Goal: Task Accomplishment & Management: Manage account settings

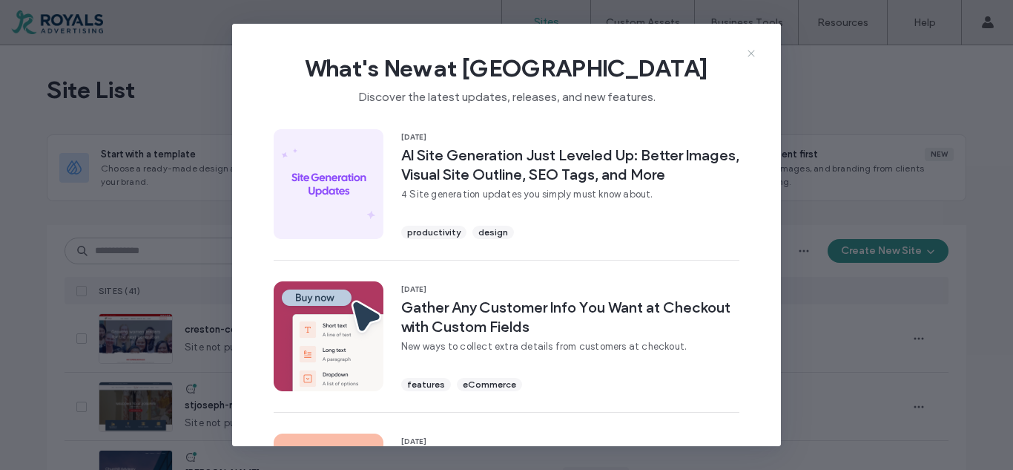
scroll to position [297, 0]
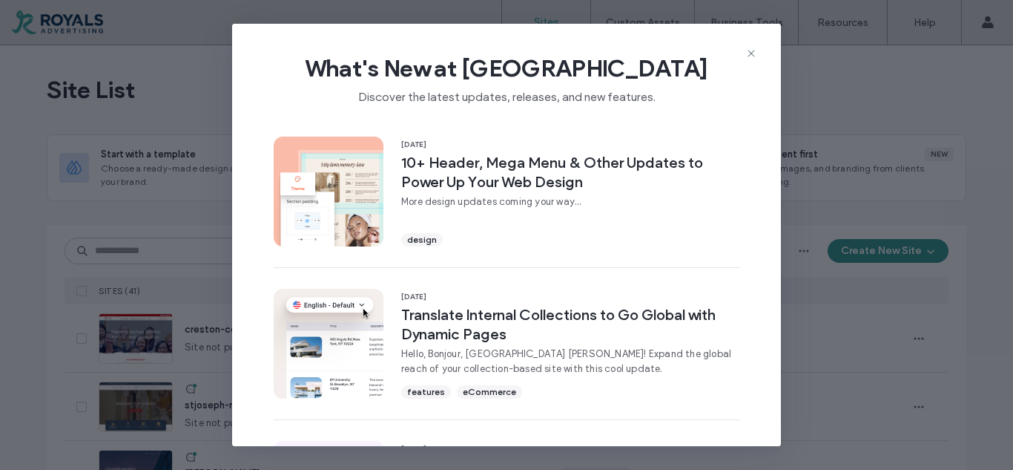
click at [752, 51] on icon at bounding box center [751, 53] width 12 height 12
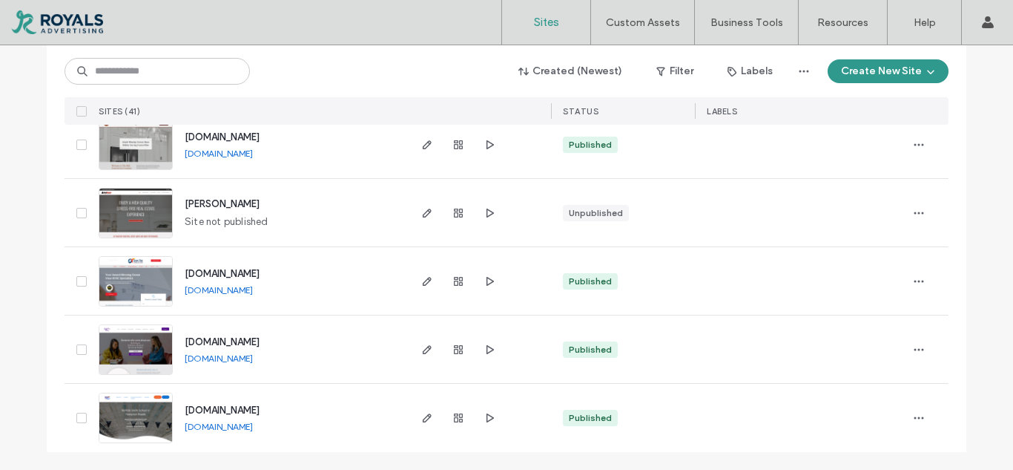
scroll to position [2576, 0]
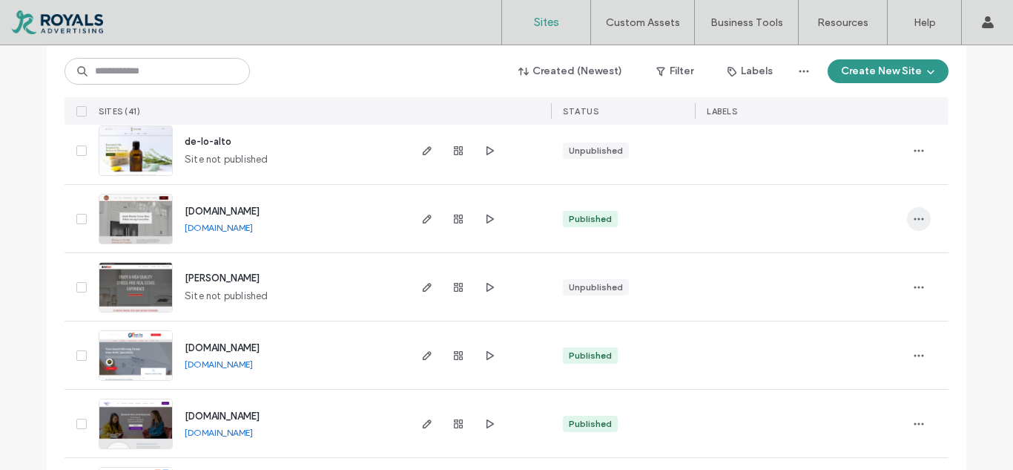
click at [919, 225] on span "button" at bounding box center [919, 219] width 24 height 24
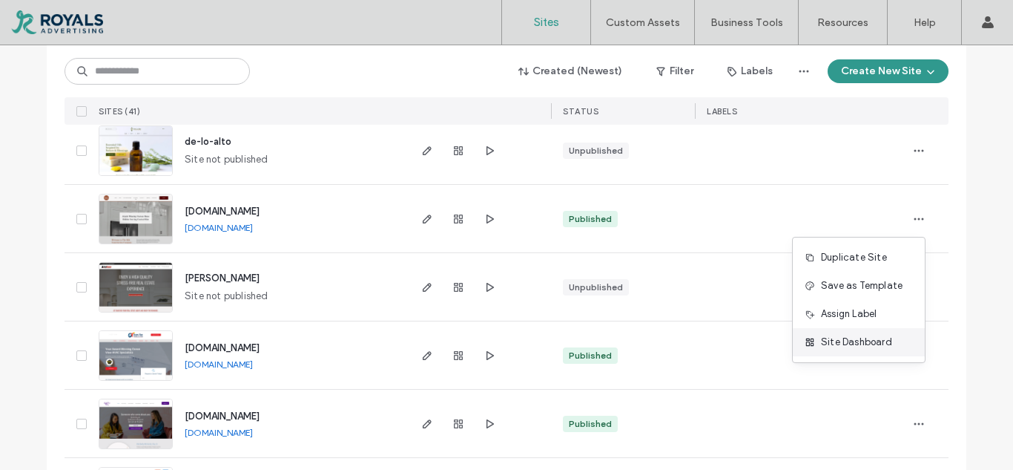
click at [838, 348] on span "Site Dashboard" at bounding box center [856, 342] width 71 height 15
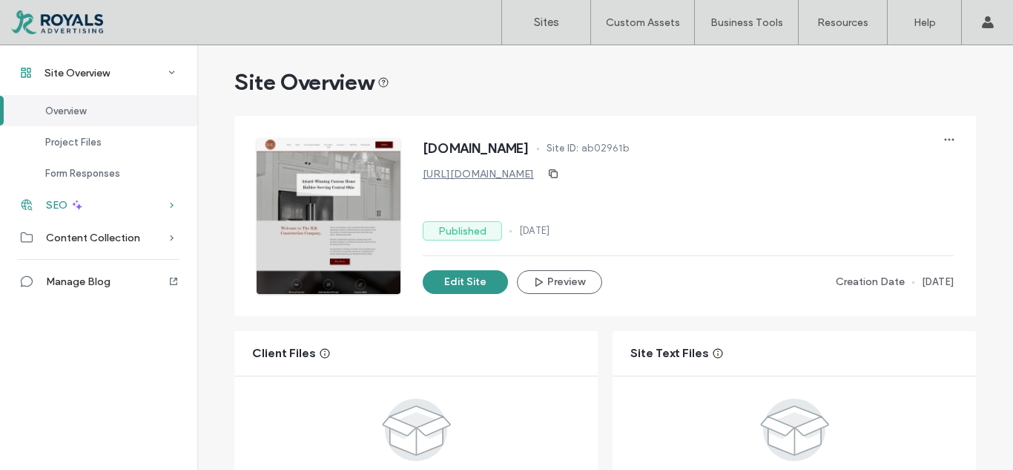
click at [45, 197] on div "SEO" at bounding box center [98, 204] width 197 height 33
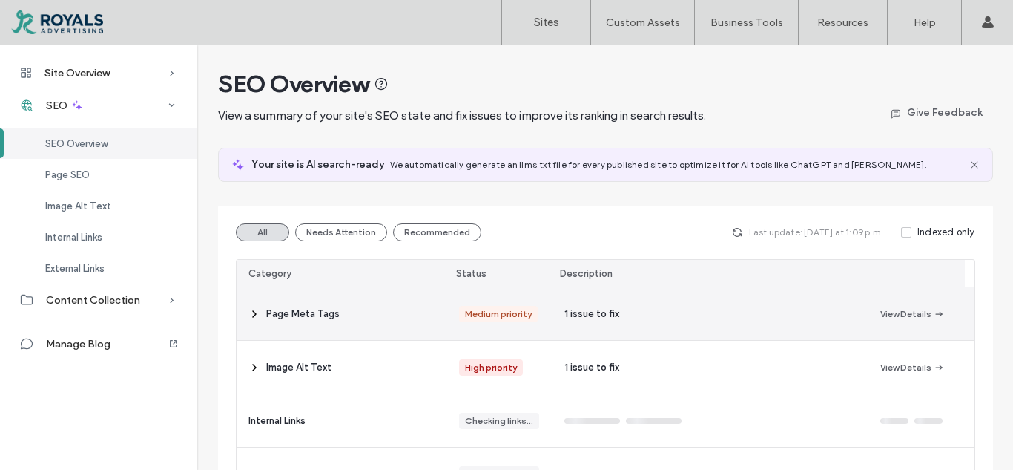
click at [289, 314] on span "Page Meta Tags" at bounding box center [302, 313] width 73 height 15
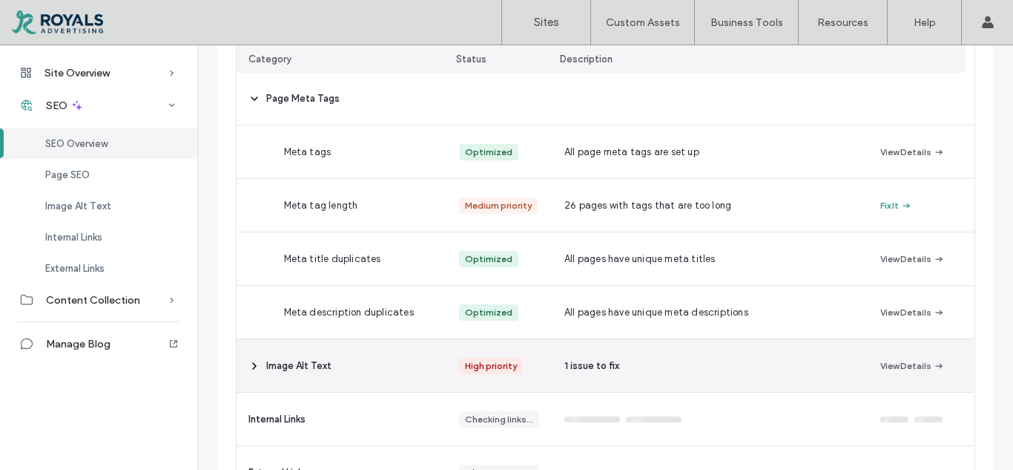
scroll to position [297, 0]
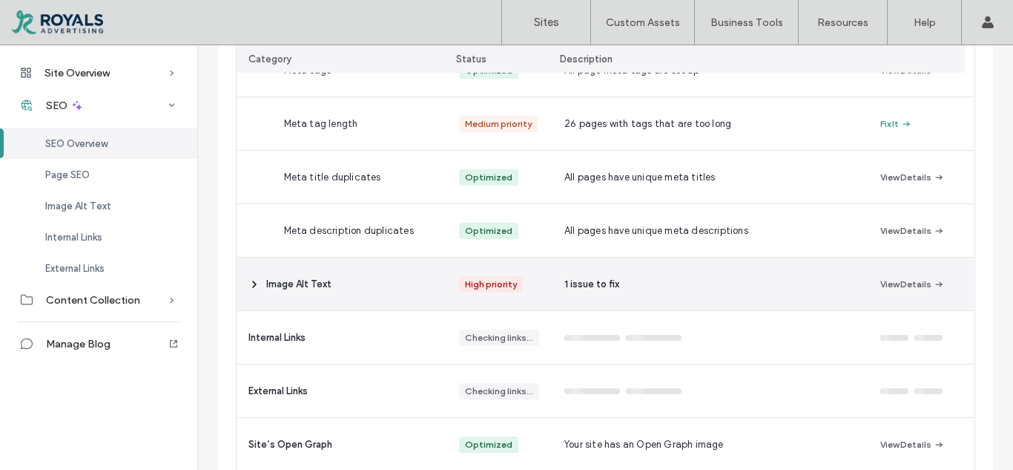
click at [346, 289] on div "Image Alt Text" at bounding box center [342, 283] width 211 height 53
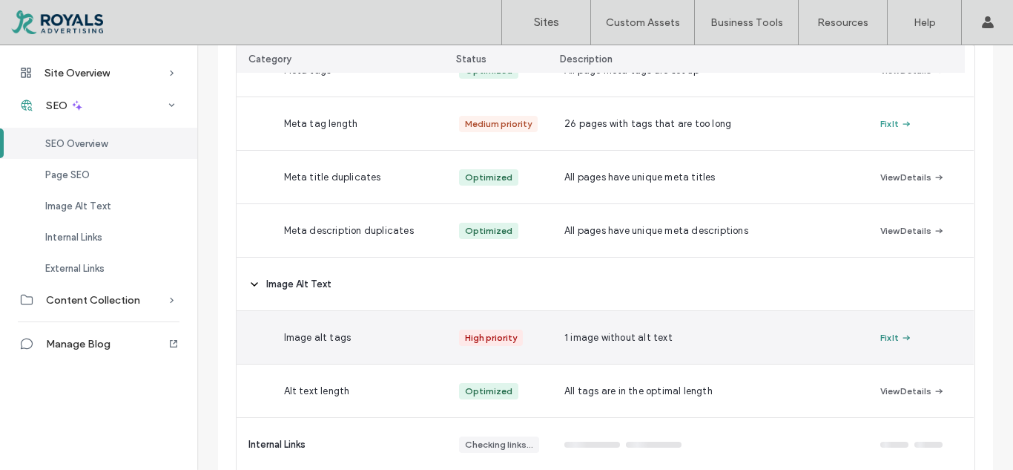
click at [880, 337] on button "Fix It" at bounding box center [896, 338] width 32 height 18
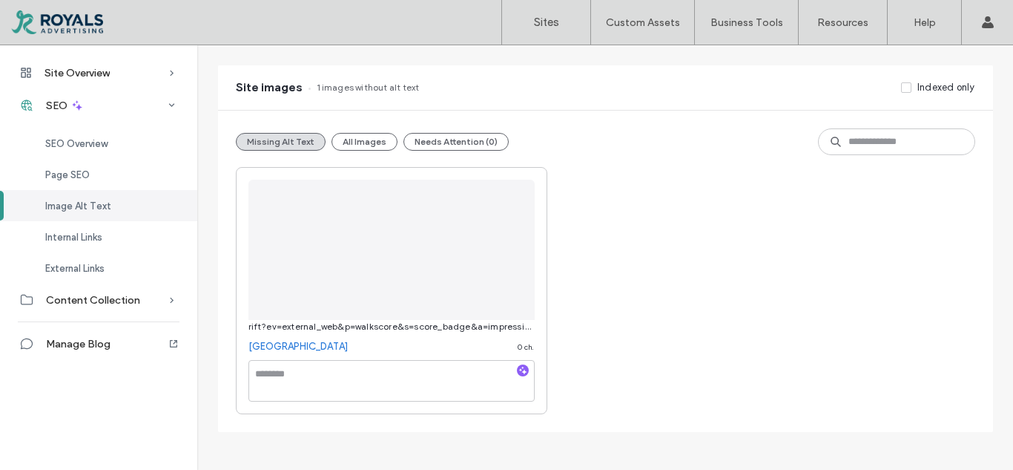
scroll to position [100, 0]
click at [363, 244] on img at bounding box center [391, 248] width 286 height 140
click at [272, 376] on textarea at bounding box center [391, 379] width 286 height 42
click at [281, 341] on link "[GEOGRAPHIC_DATA]" at bounding box center [297, 344] width 99 height 15
click at [263, 375] on textarea at bounding box center [391, 379] width 286 height 42
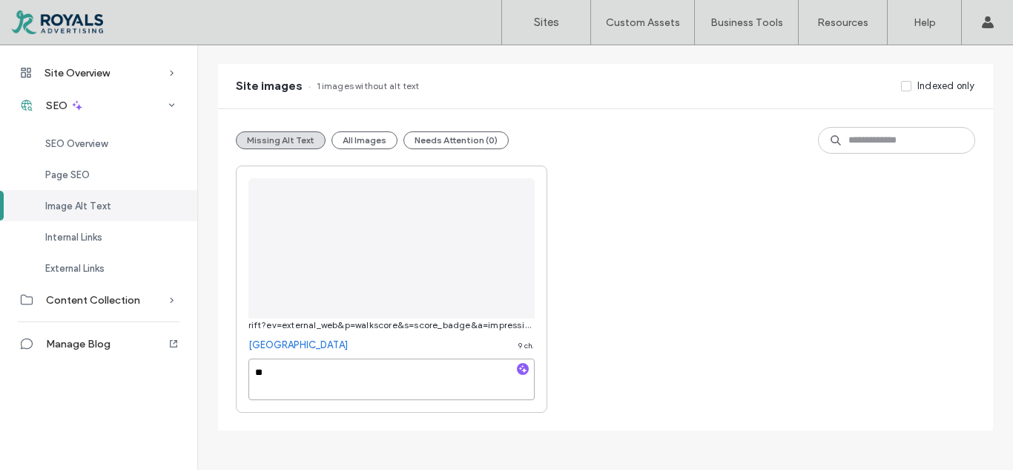
type textarea "*"
drag, startPoint x: 314, startPoint y: 374, endPoint x: 430, endPoint y: 369, distance: 115.8
click at [430, 369] on textarea "**********" at bounding box center [391, 379] width 286 height 42
click at [253, 370] on textarea "**********" at bounding box center [391, 379] width 286 height 42
paste textarea "**********"
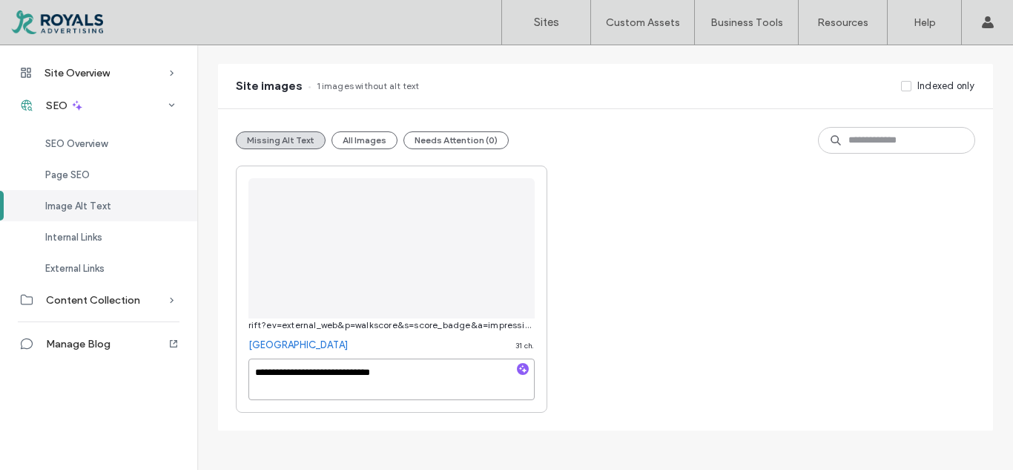
type textarea "**********"
click at [640, 372] on div "**********" at bounding box center [606, 288] width 740 height 247
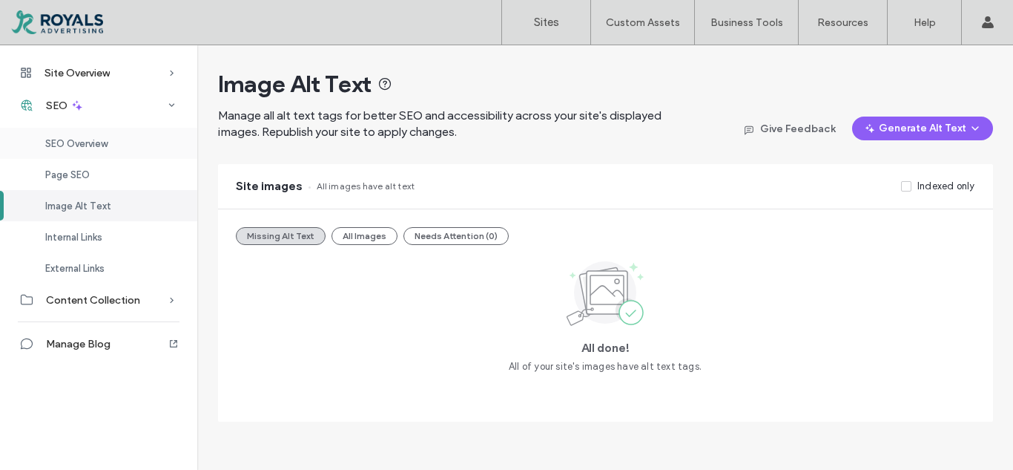
drag, startPoint x: 82, startPoint y: 142, endPoint x: 88, endPoint y: 150, distance: 9.5
click at [83, 142] on span "SEO Overview" at bounding box center [76, 143] width 62 height 11
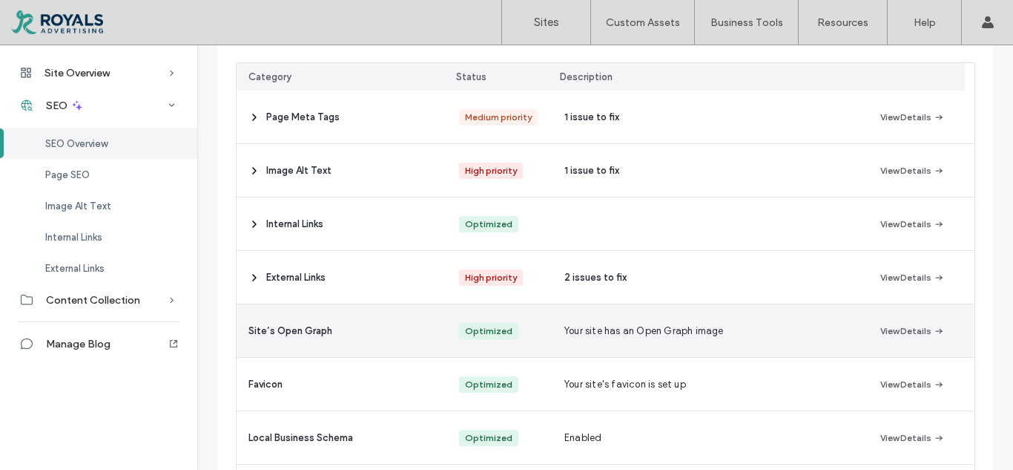
scroll to position [223, 0]
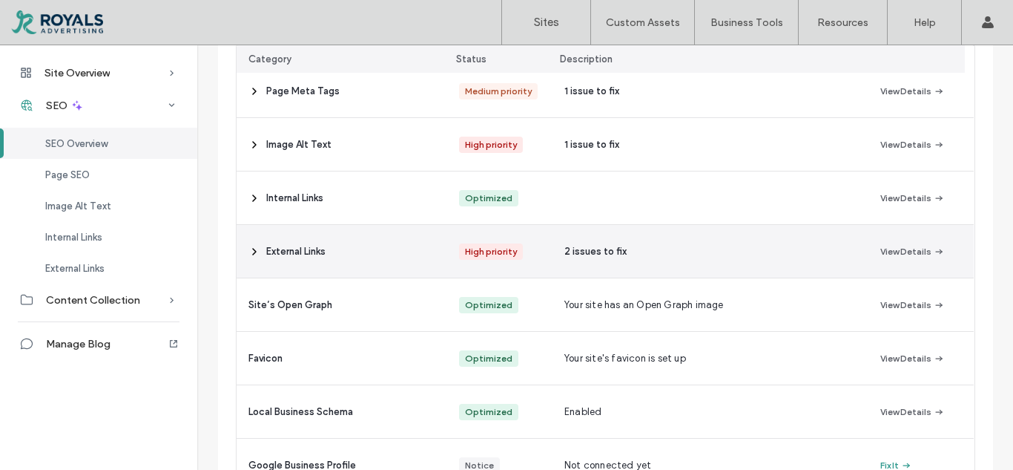
click at [395, 258] on div "External Links" at bounding box center [342, 251] width 211 height 53
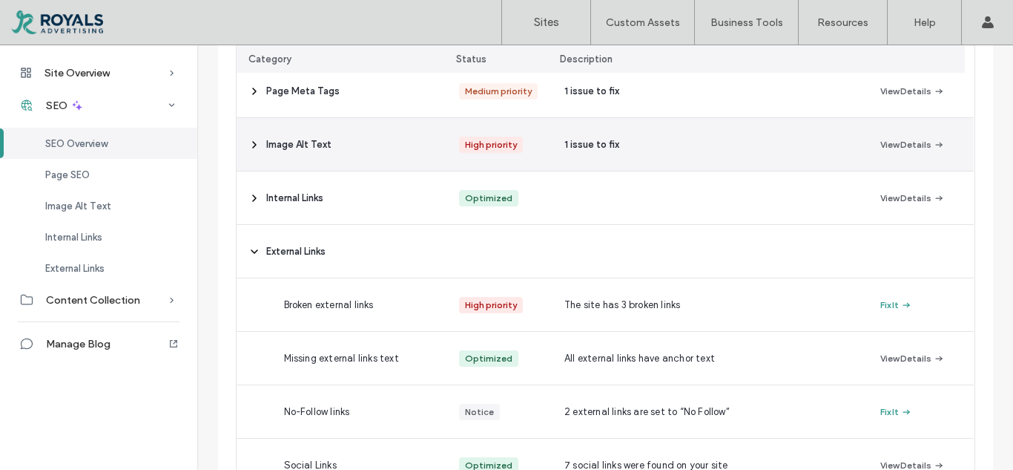
click at [389, 151] on div "Image Alt Text" at bounding box center [342, 144] width 211 height 53
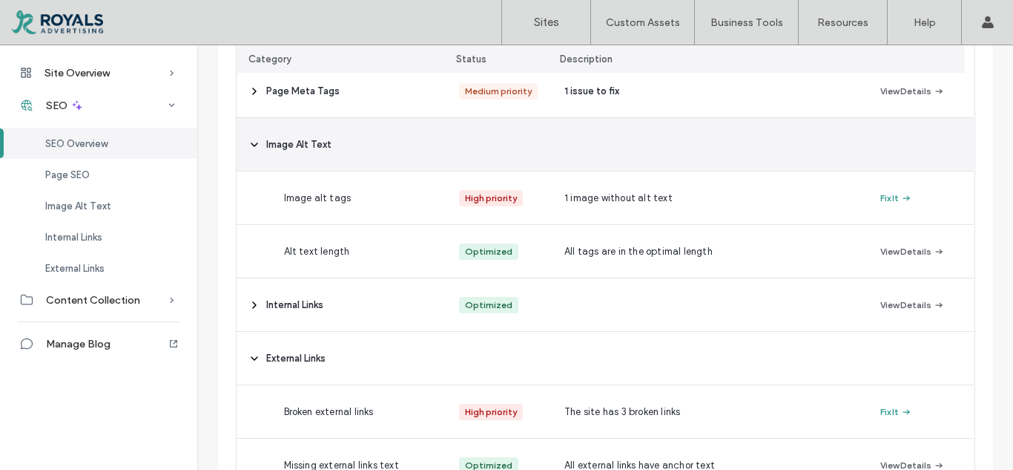
click at [389, 151] on div "Image Alt Text" at bounding box center [342, 144] width 211 height 53
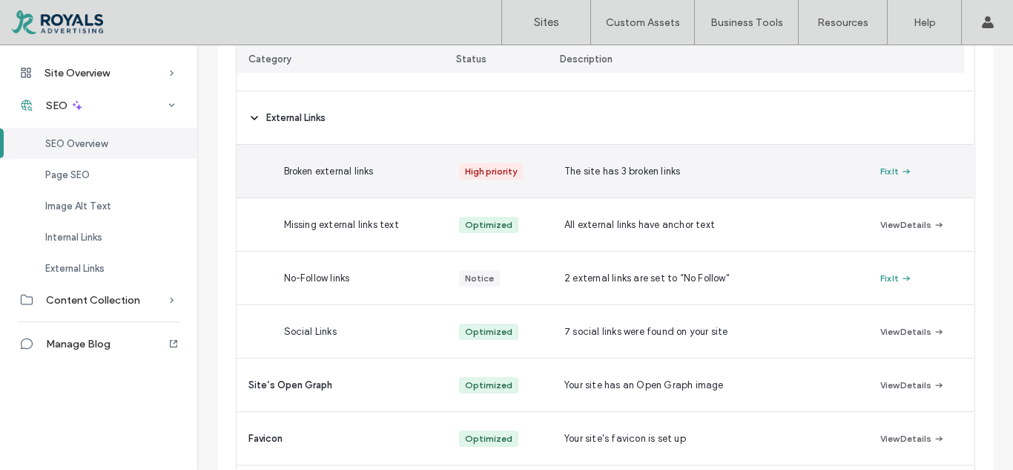
scroll to position [371, 0]
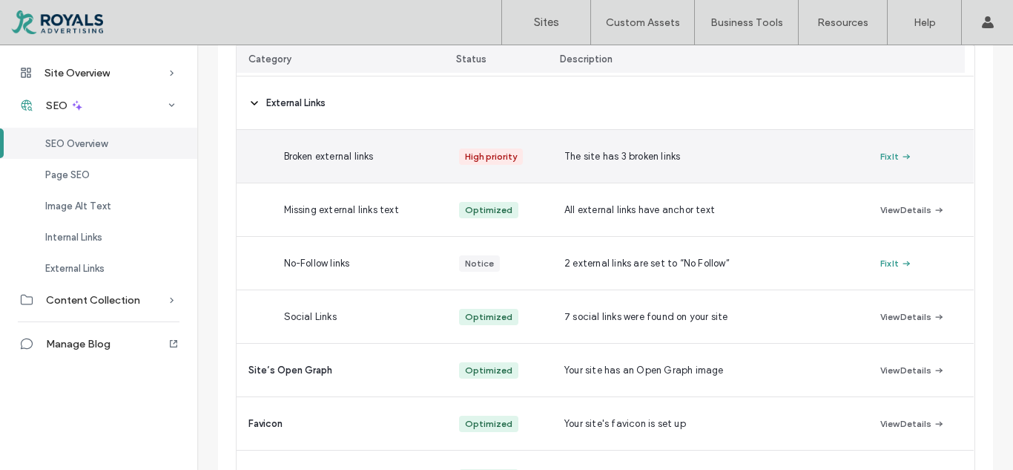
click at [570, 159] on span "The site has 3 broken links" at bounding box center [622, 156] width 116 height 15
click at [903, 157] on use "button" at bounding box center [906, 156] width 7 height 5
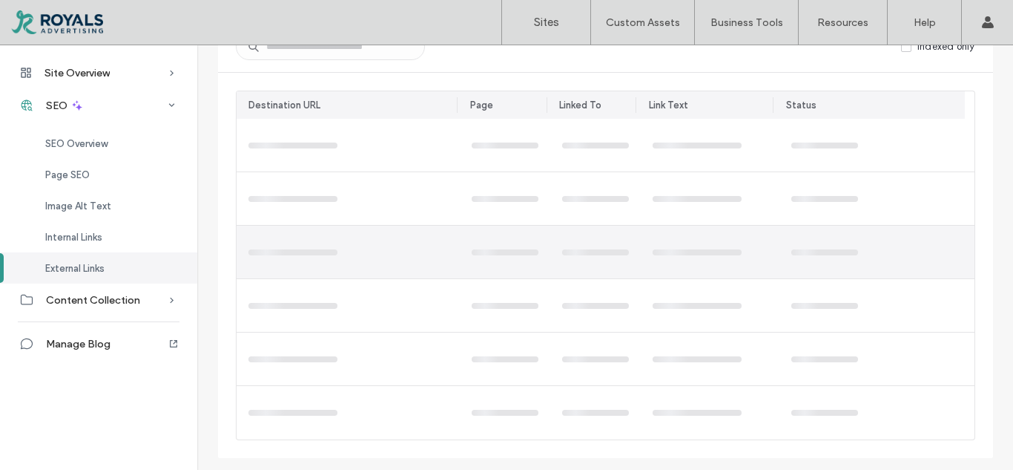
scroll to position [45, 0]
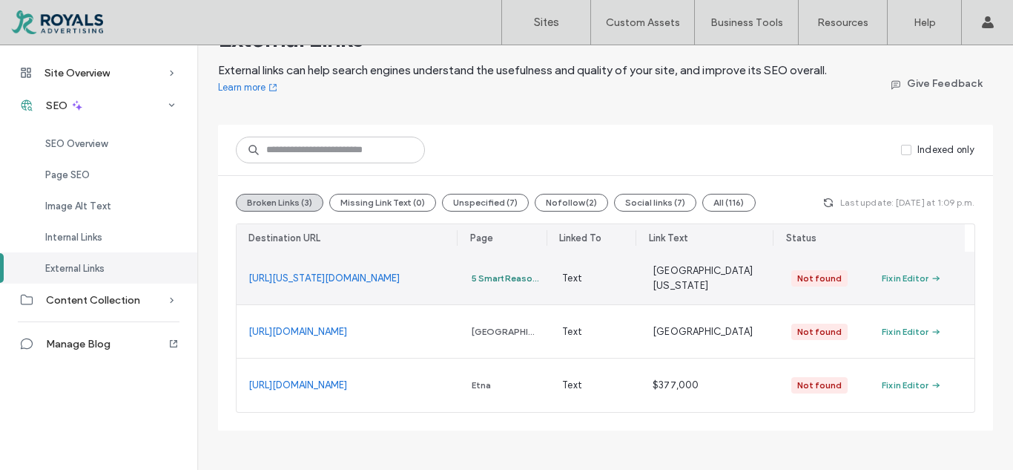
click at [507, 277] on div "5 Smart Reasons to Build a Custom Home in Licking County This Year" at bounding box center [505, 277] width 67 height 13
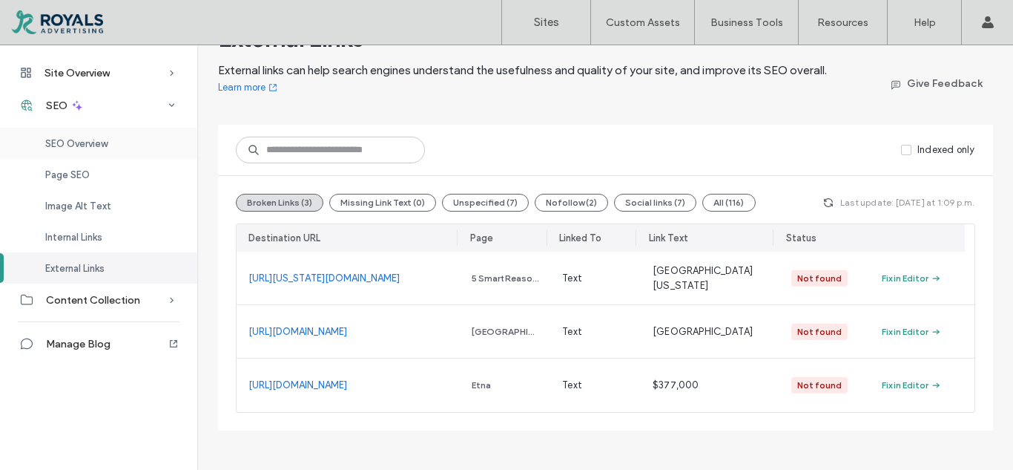
click at [88, 144] on span "SEO Overview" at bounding box center [76, 143] width 62 height 11
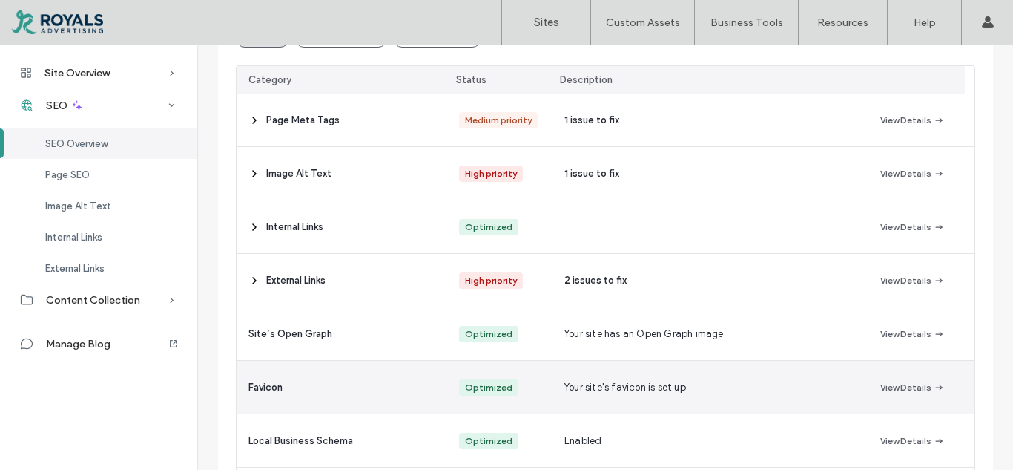
scroll to position [268, 0]
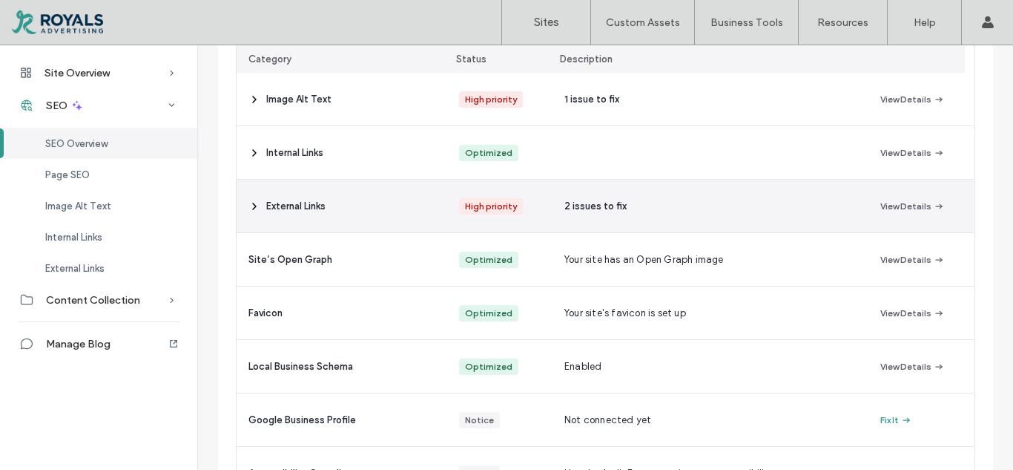
click at [252, 207] on icon at bounding box center [254, 206] width 12 height 12
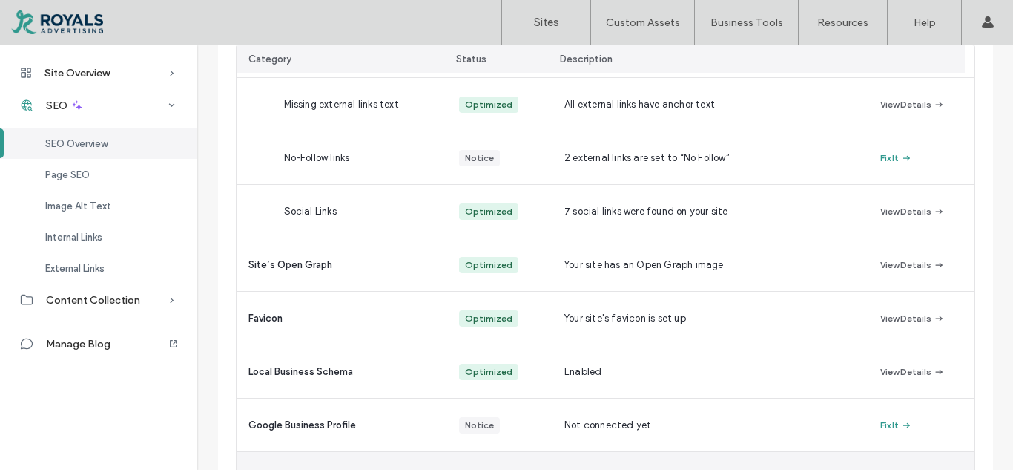
scroll to position [475, 0]
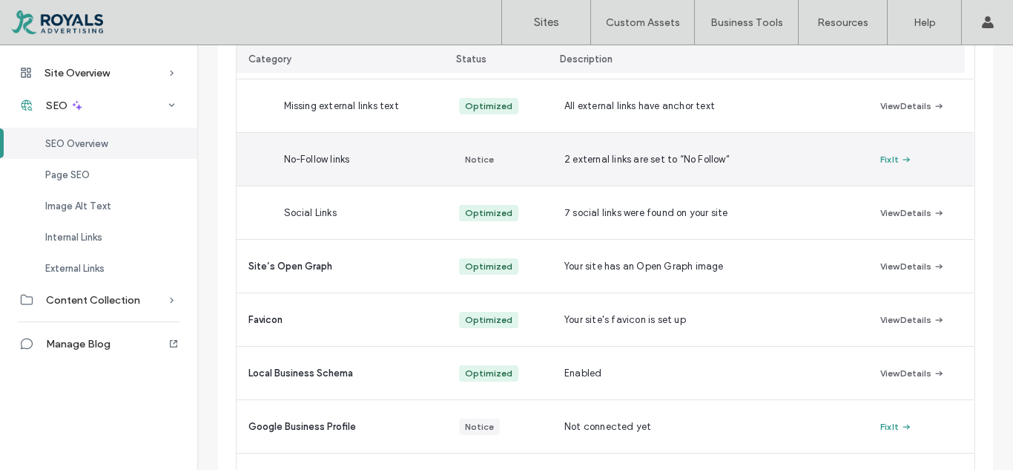
click at [607, 171] on div "2 external links are set to “No Follow”" at bounding box center [711, 159] width 316 height 53
click at [886, 155] on button "Fix It" at bounding box center [896, 160] width 32 height 18
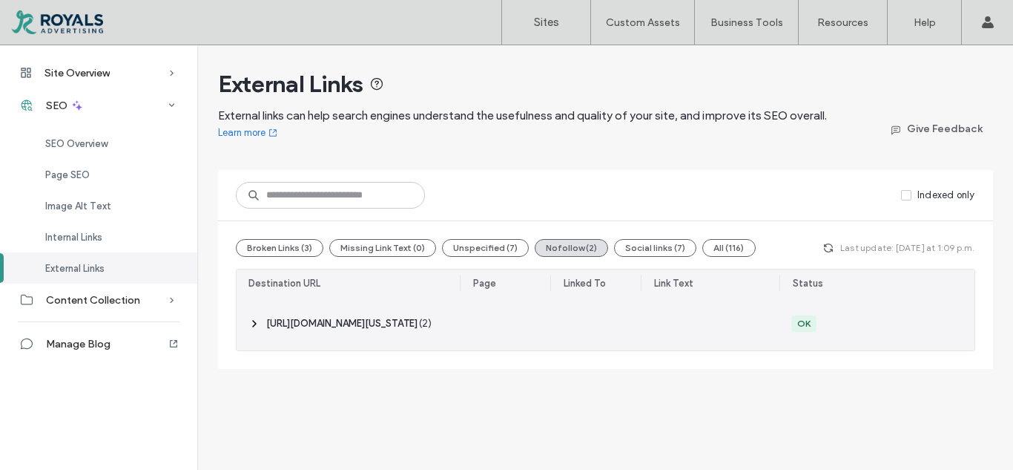
click at [337, 320] on span "‎ https://www.walkscore.com/score/Granville-ohio?utm_source=badge&utm_medium=re…" at bounding box center [341, 323] width 151 height 15
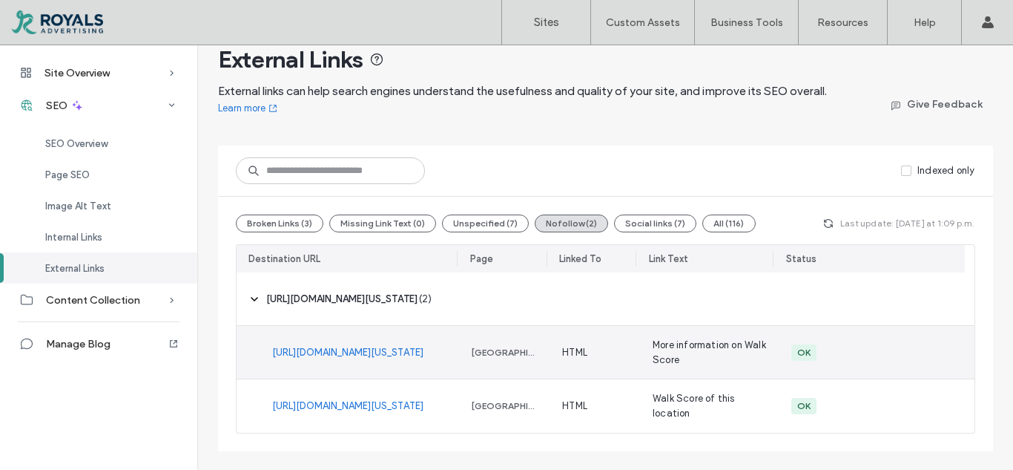
scroll to position [45, 0]
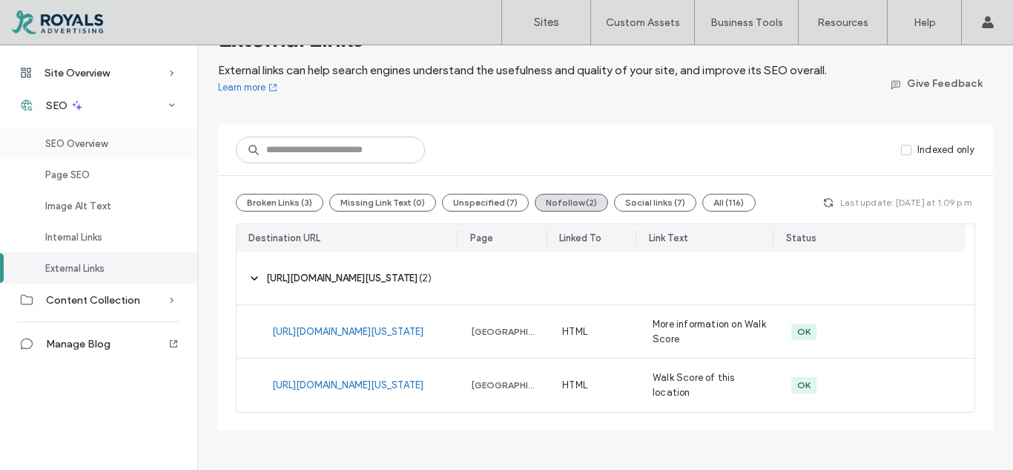
click at [76, 143] on span "SEO Overview" at bounding box center [76, 143] width 62 height 11
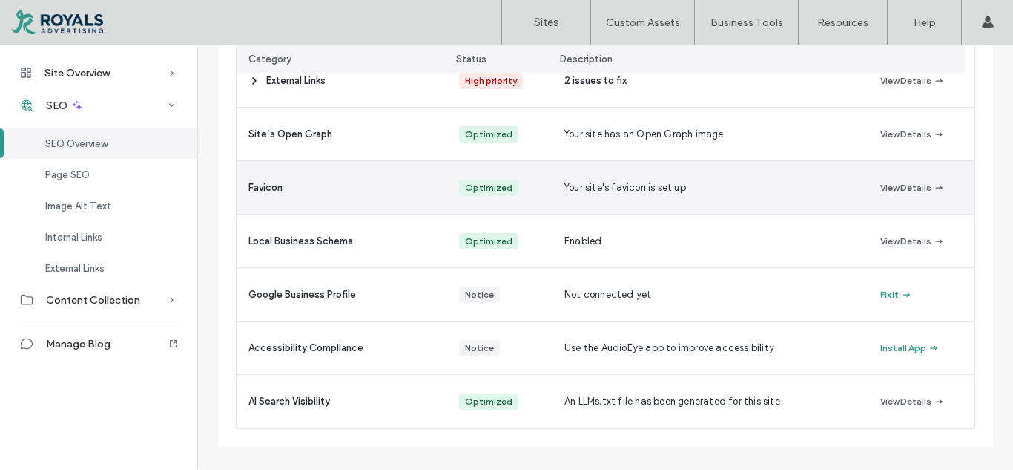
scroll to position [409, 0]
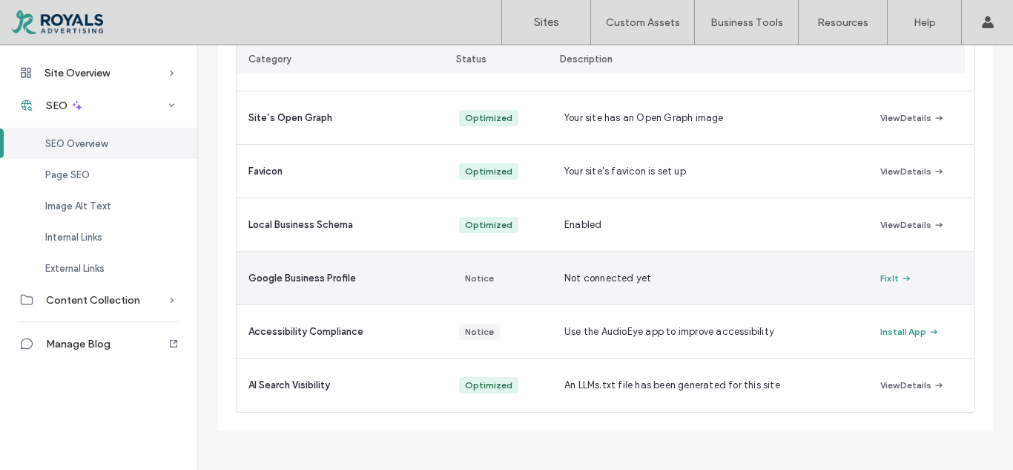
click at [300, 275] on span "Google Business Profile" at bounding box center [302, 278] width 108 height 15
click at [880, 279] on button "Fix It" at bounding box center [896, 278] width 32 height 18
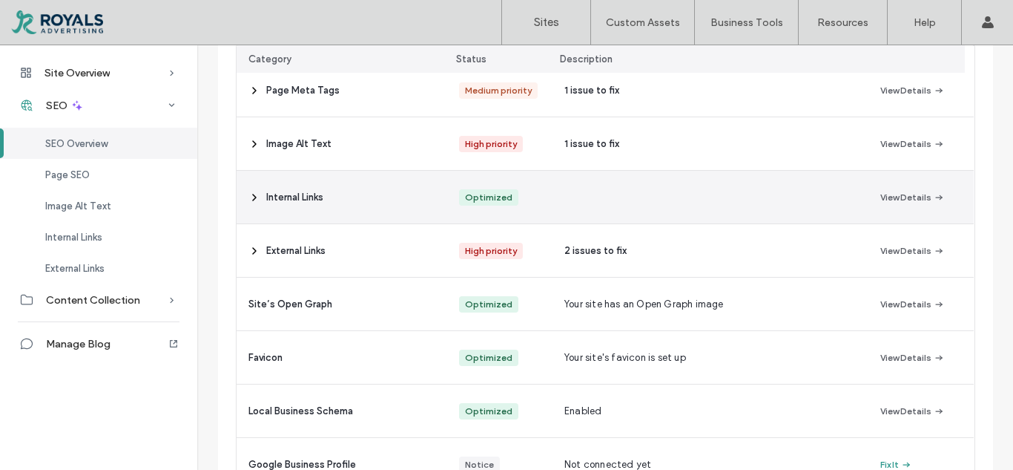
scroll to position [0, 0]
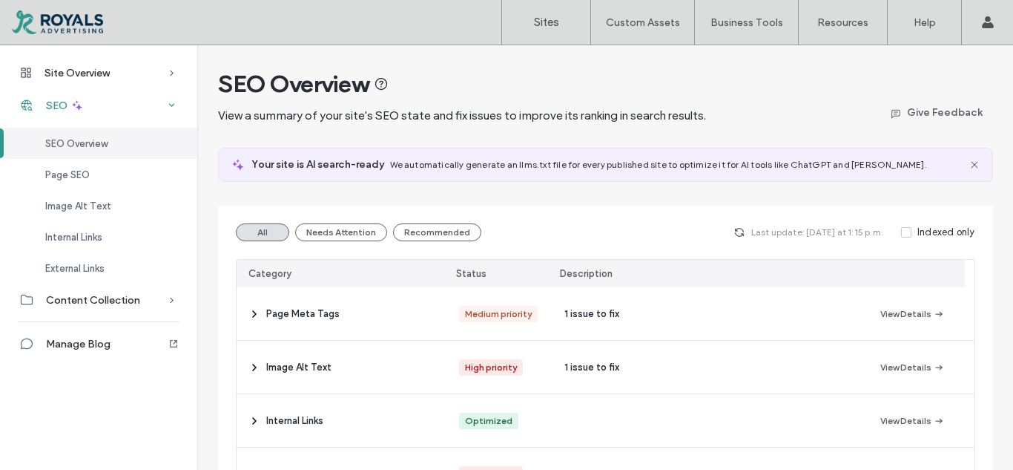
click at [66, 102] on span "SEO" at bounding box center [57, 105] width 22 height 13
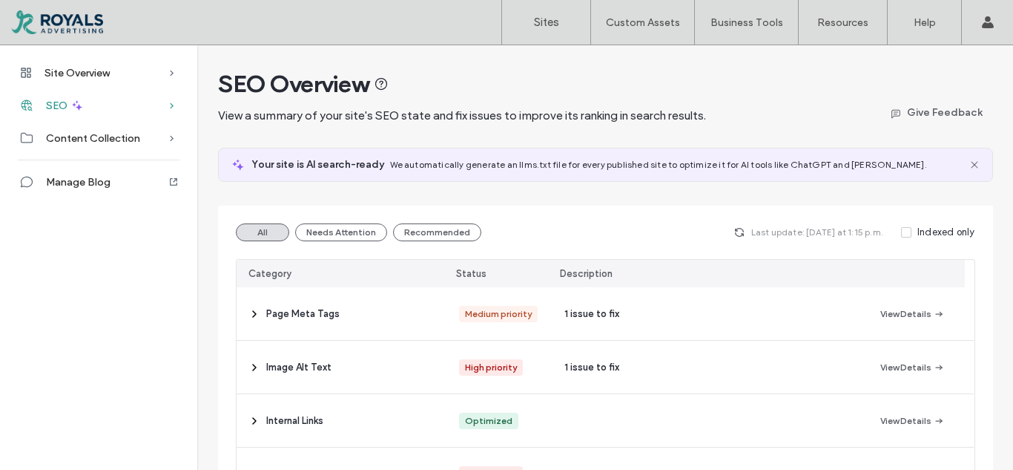
click at [70, 104] on icon at bounding box center [76, 105] width 13 height 13
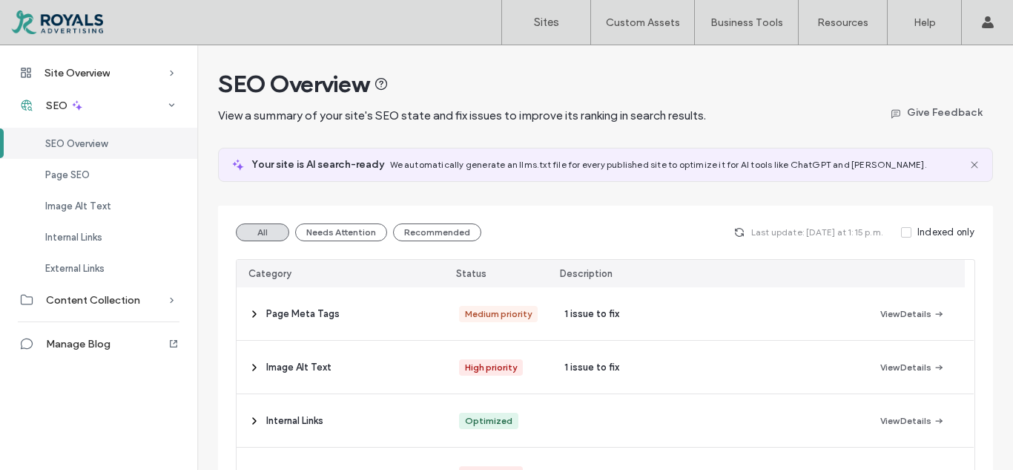
click at [73, 143] on span "SEO Overview" at bounding box center [76, 143] width 62 height 11
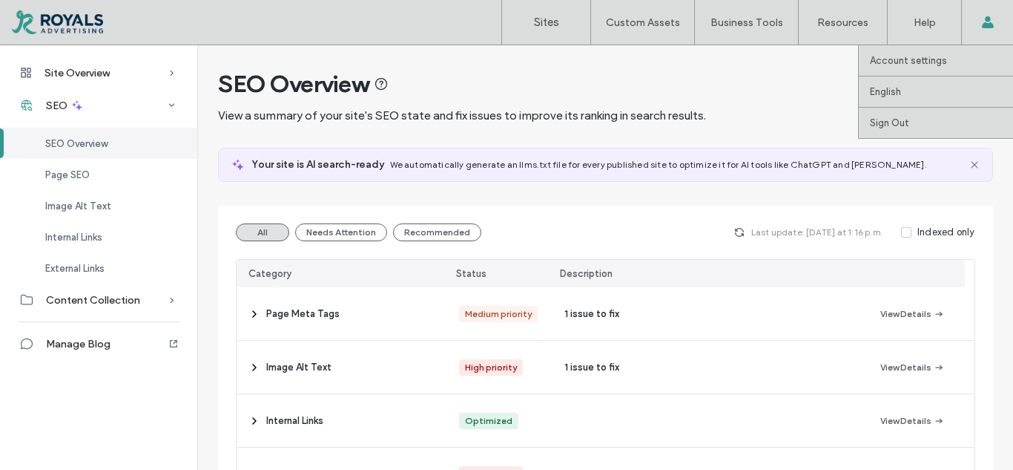
click at [995, 22] on div "Account settings English Español (España) Português Français Deutsch Türkçe Eng…" at bounding box center [987, 22] width 52 height 45
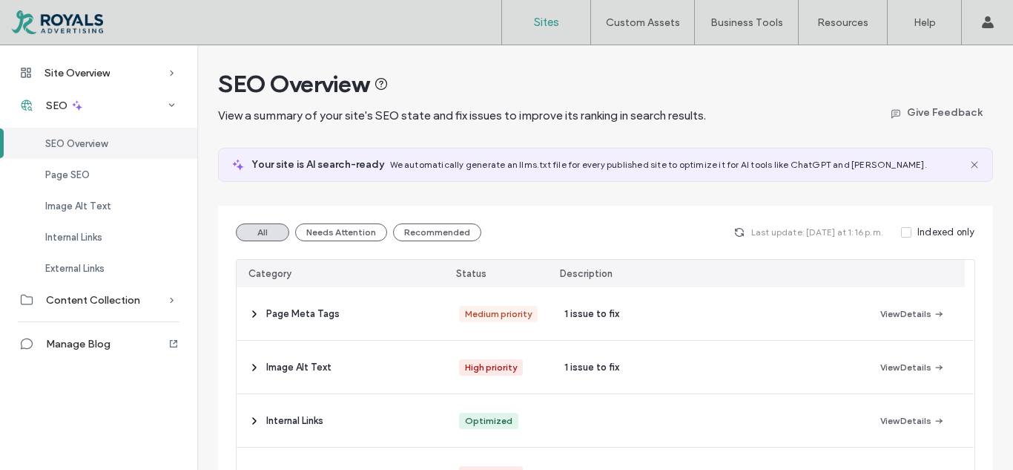
click at [534, 21] on label "Sites" at bounding box center [546, 22] width 25 height 13
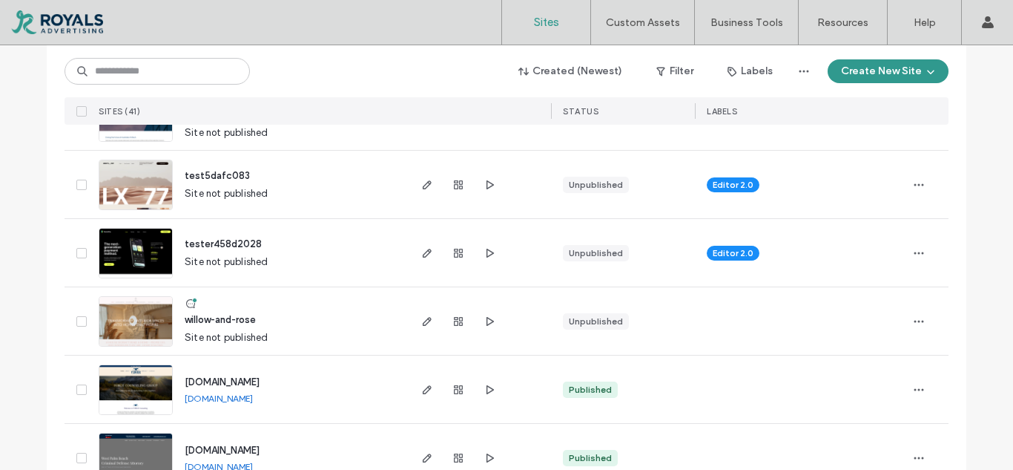
scroll to position [371, 0]
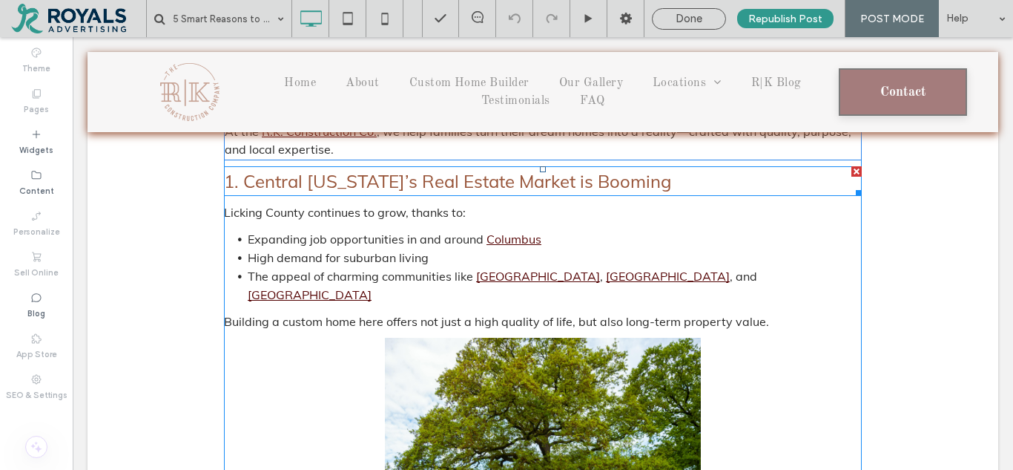
scroll to position [524, 0]
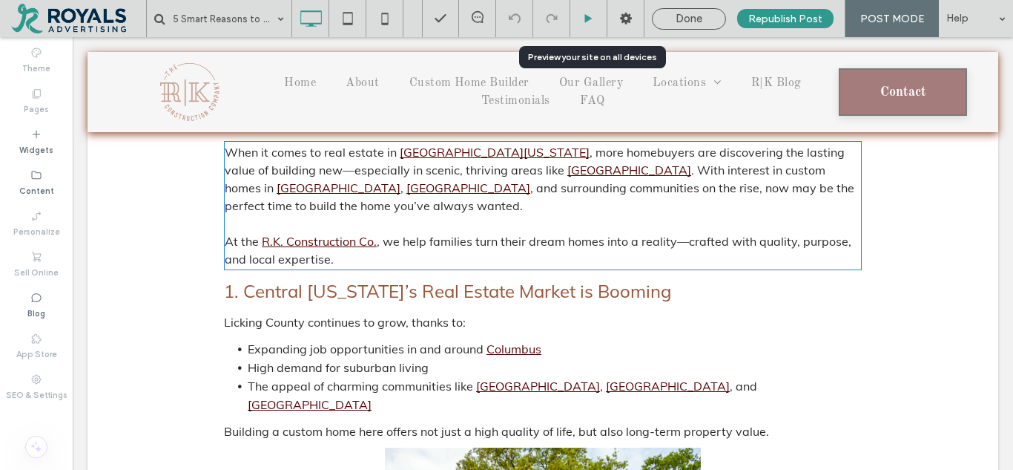
click at [596, 24] on div at bounding box center [588, 18] width 37 height 37
click at [594, 16] on icon at bounding box center [588, 18] width 11 height 11
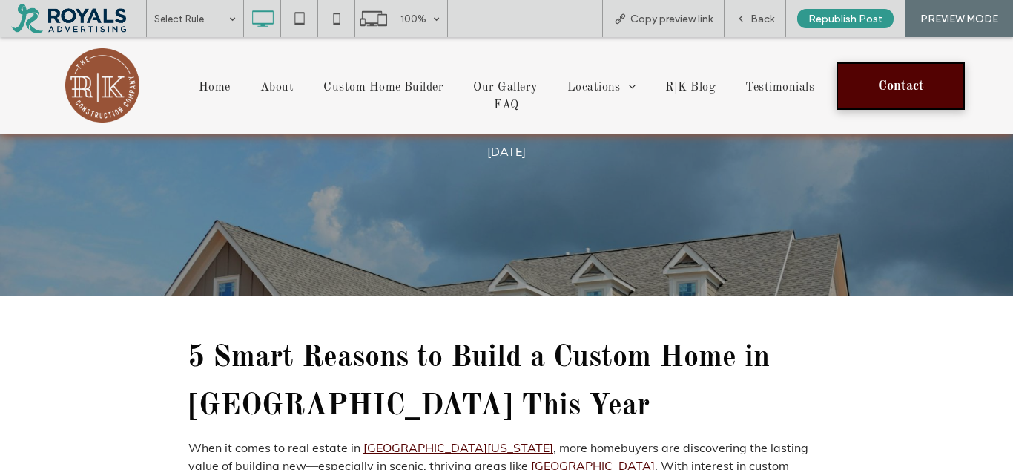
scroll to position [445, 0]
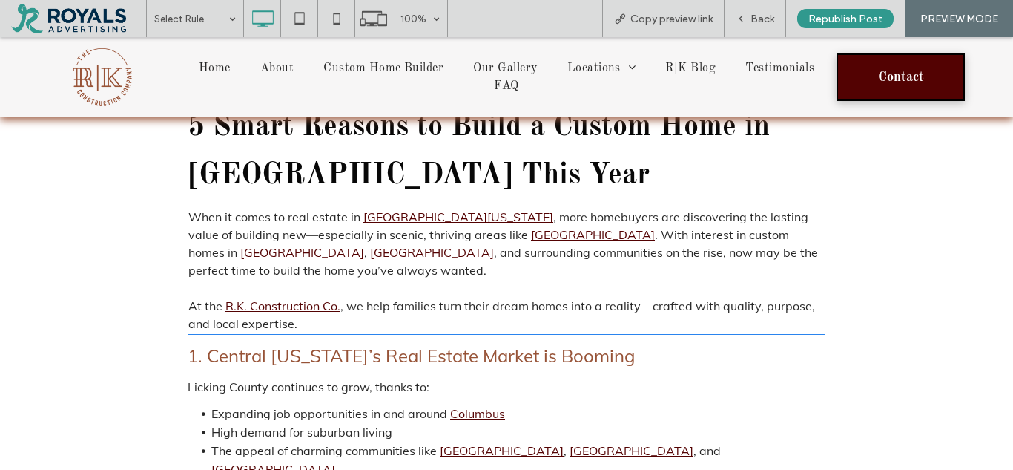
click at [418, 214] on link "Central Ohio" at bounding box center [458, 216] width 190 height 15
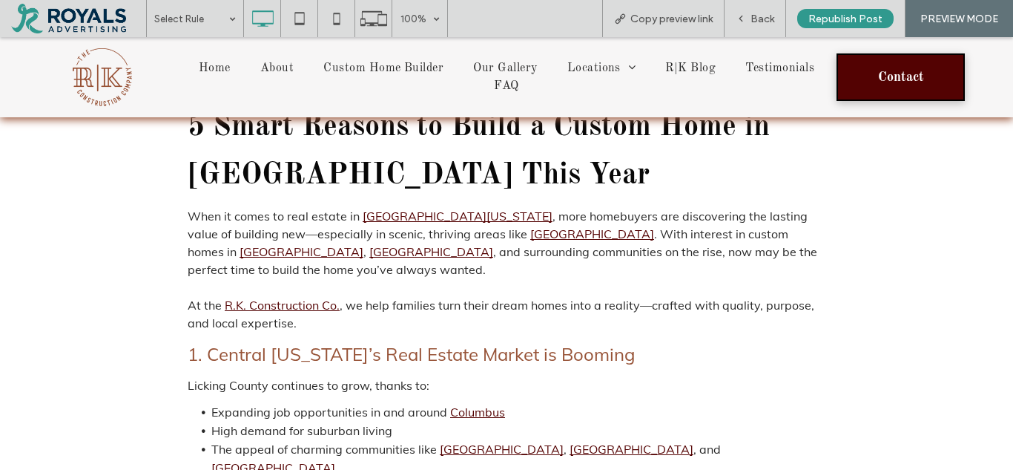
click at [409, 214] on link "Central Ohio" at bounding box center [458, 215] width 190 height 15
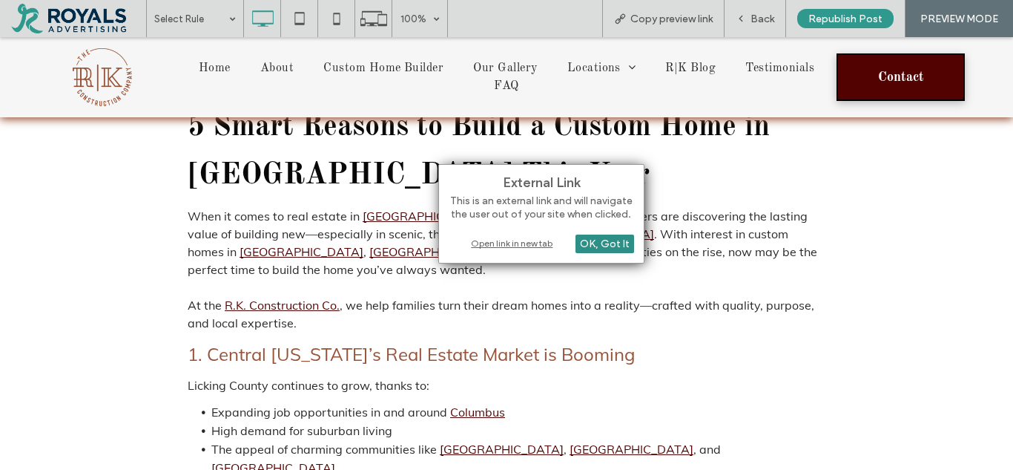
click at [591, 241] on div "OK, Got It" at bounding box center [605, 243] width 59 height 19
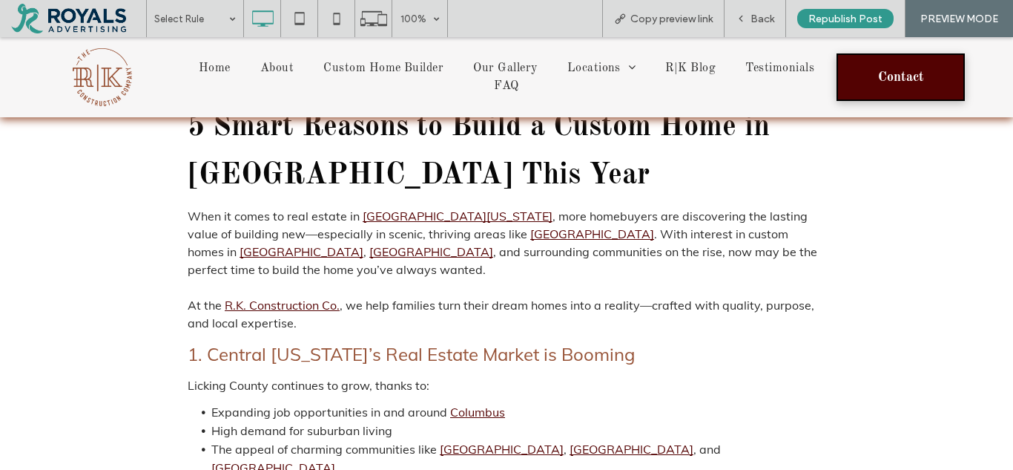
click at [390, 243] on p "When it comes to real estate in Central Ohio , more homebuyers are discovering …" at bounding box center [507, 242] width 638 height 71
click at [389, 216] on link "Central Ohio" at bounding box center [458, 215] width 190 height 15
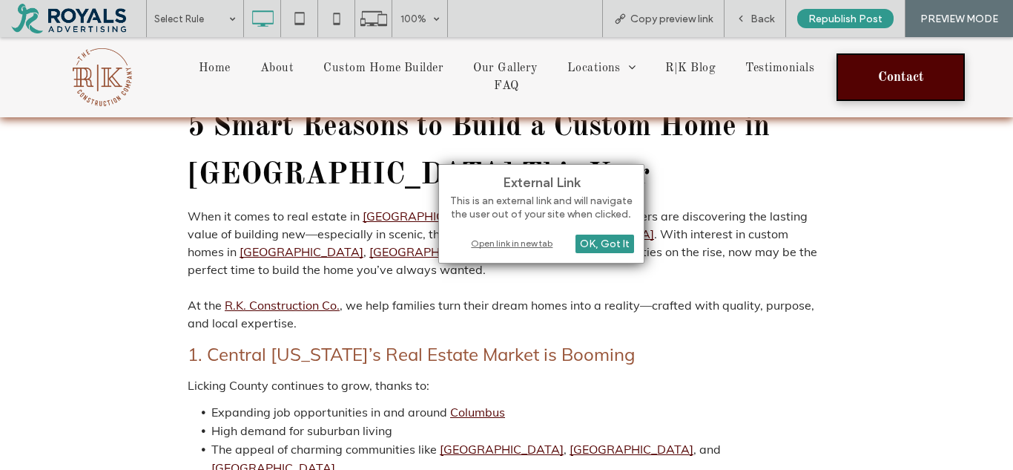
click at [492, 246] on div "Open link in new tab" at bounding box center [541, 243] width 185 height 16
